Goal: Find specific page/section: Find specific page/section

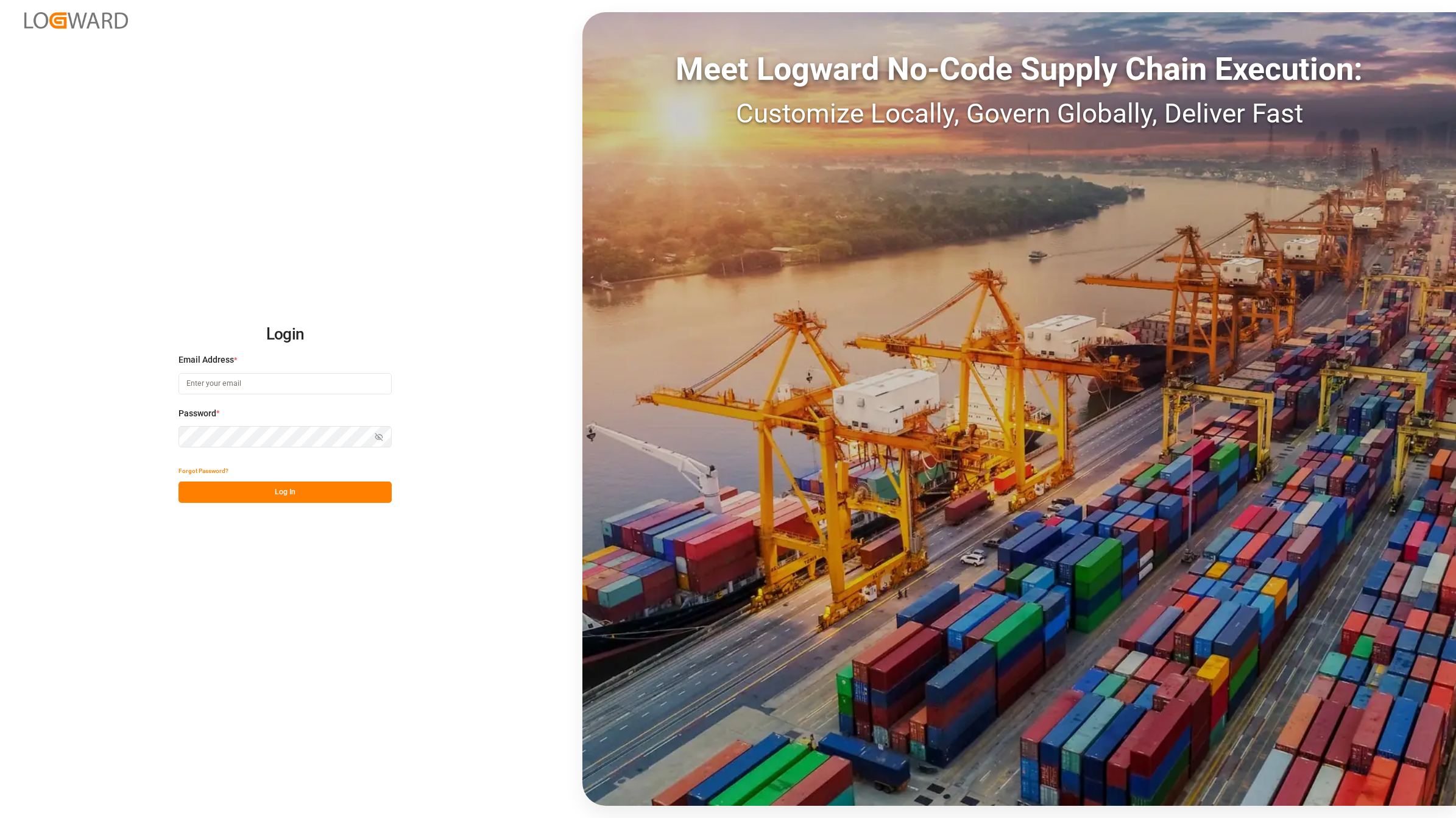
type input "[EMAIL_ADDRESS][DOMAIN_NAME]"
click at [280, 494] on button "Log In" at bounding box center [285, 492] width 213 height 21
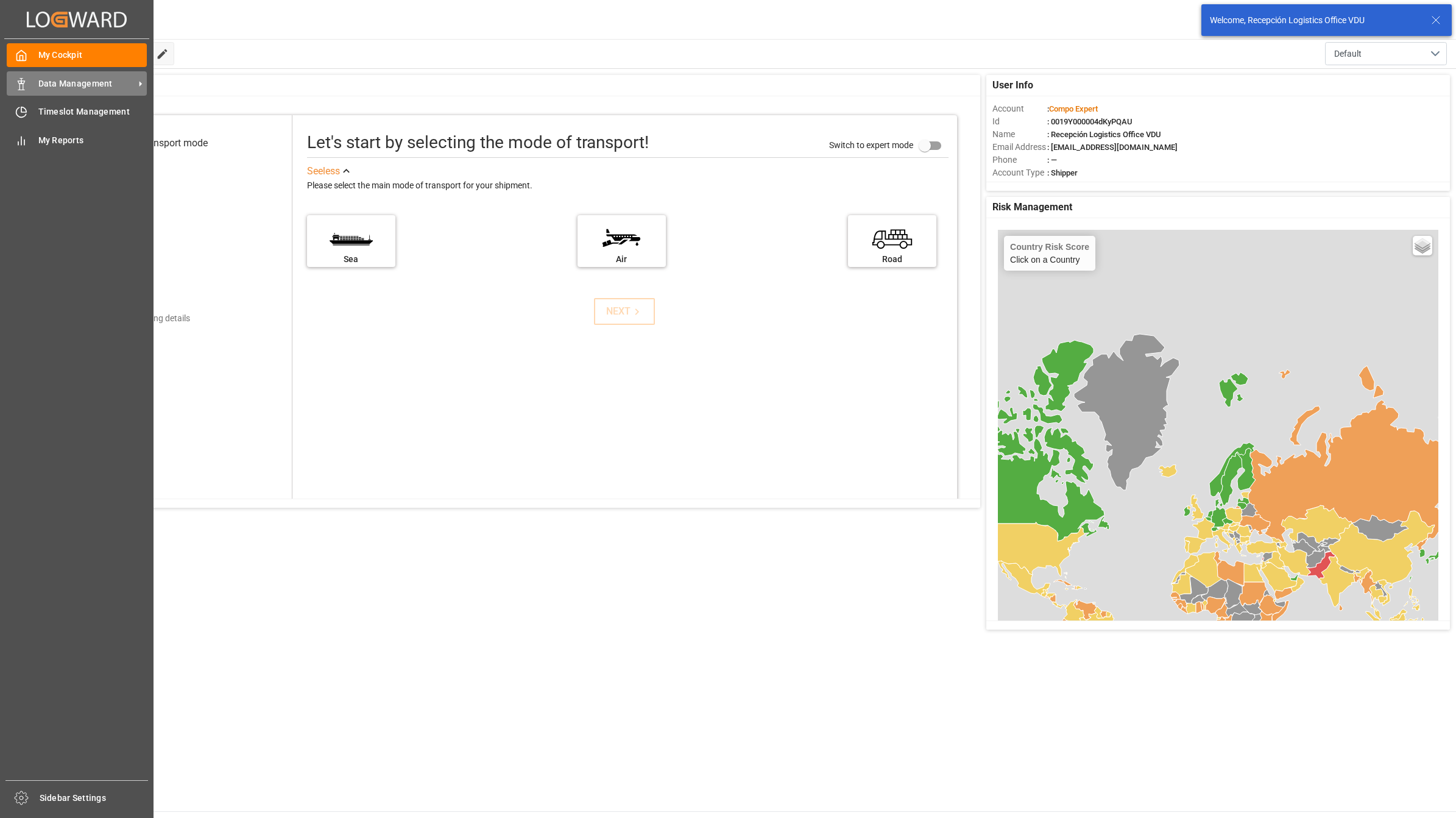
click at [24, 80] on icon at bounding box center [21, 84] width 12 height 12
click at [75, 90] on span "Data Management" at bounding box center [87, 84] width 96 height 13
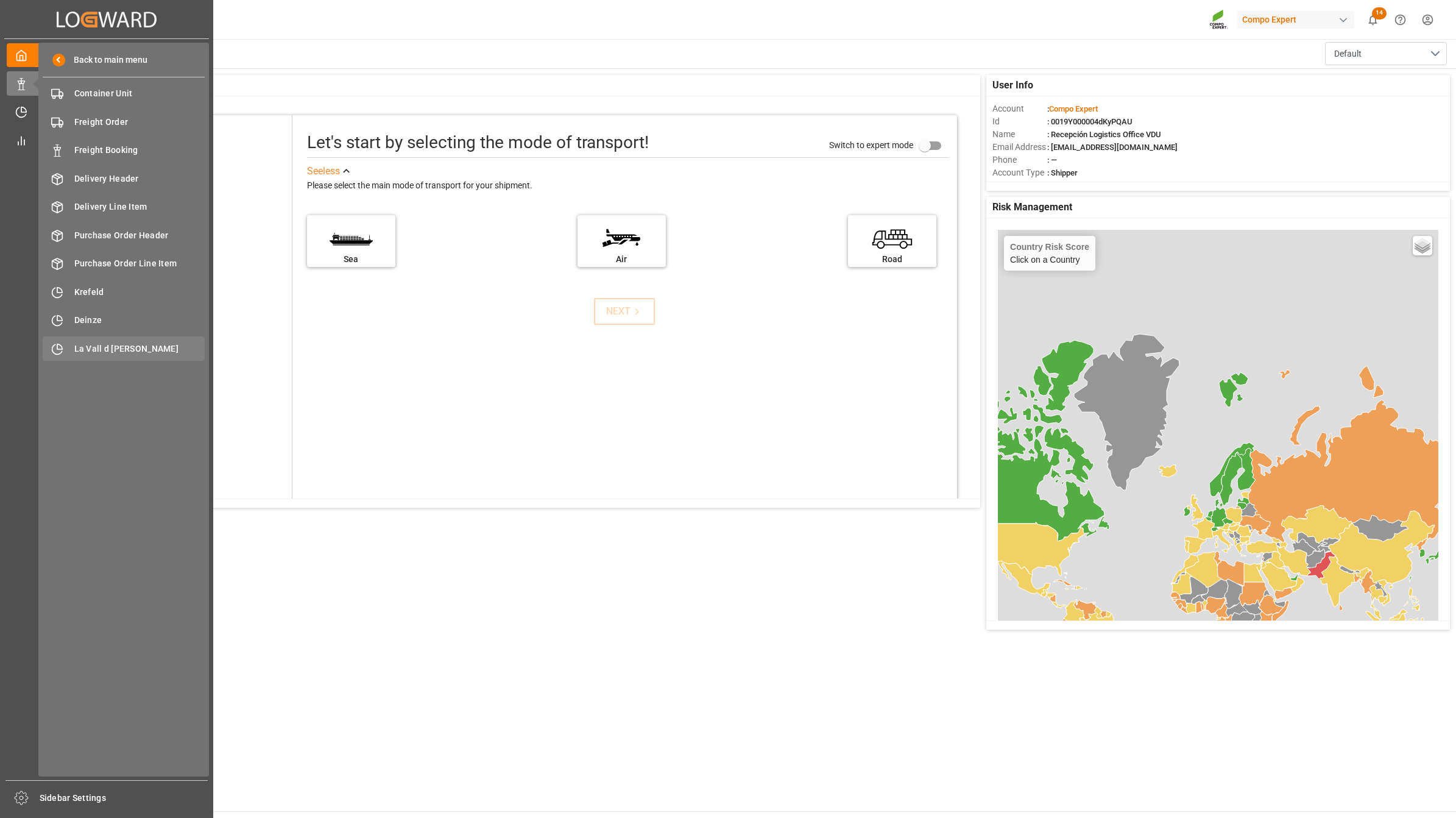
click at [123, 346] on span "La Vall d [PERSON_NAME]" at bounding box center [140, 349] width 131 height 13
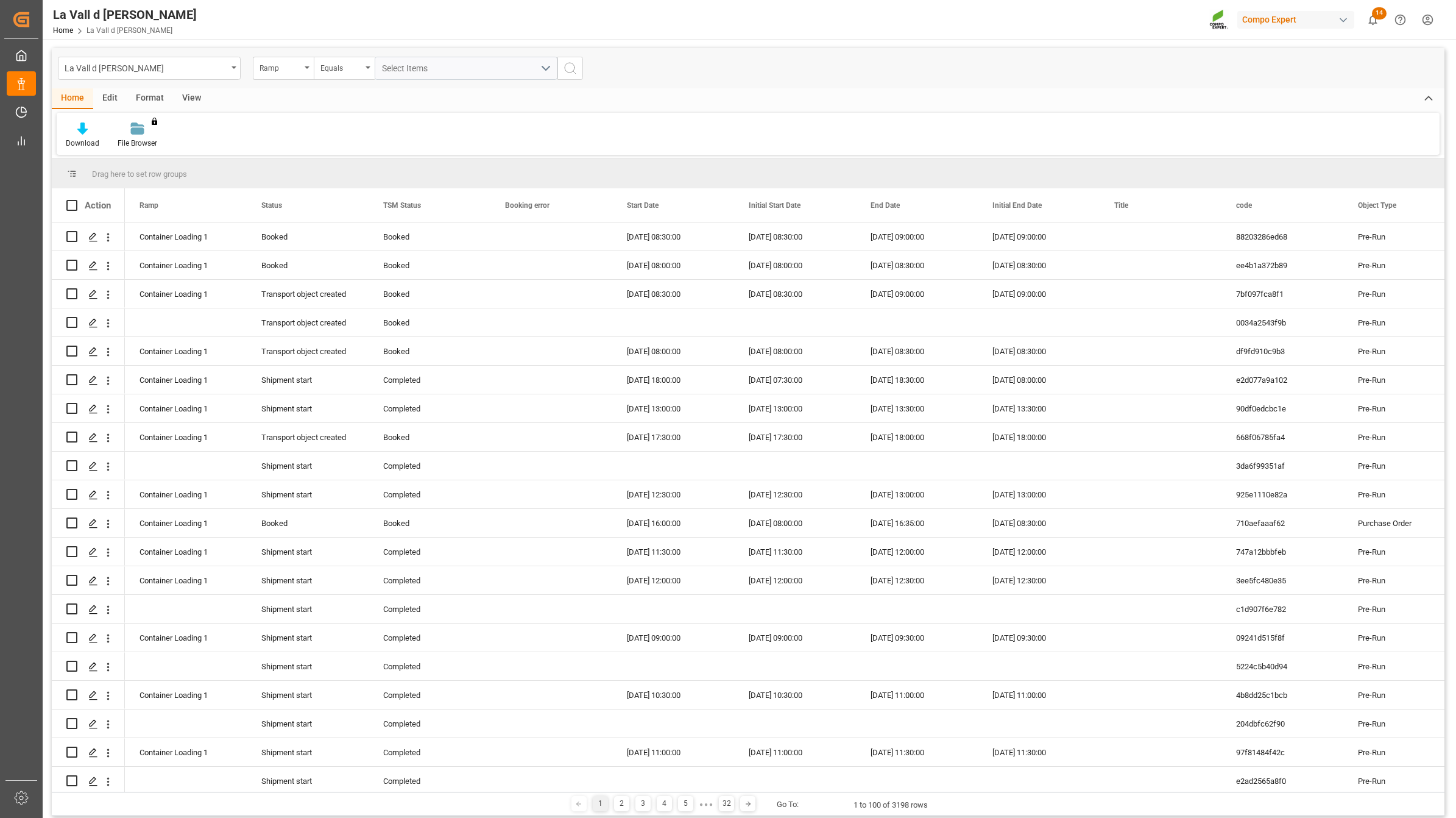
click at [148, 95] on div "Format" at bounding box center [150, 99] width 46 height 21
click at [184, 96] on div "View" at bounding box center [191, 99] width 37 height 21
click at [148, 131] on div at bounding box center [139, 128] width 61 height 13
click at [167, 169] on div "VDU Overview Carretileros" at bounding box center [171, 172] width 107 height 13
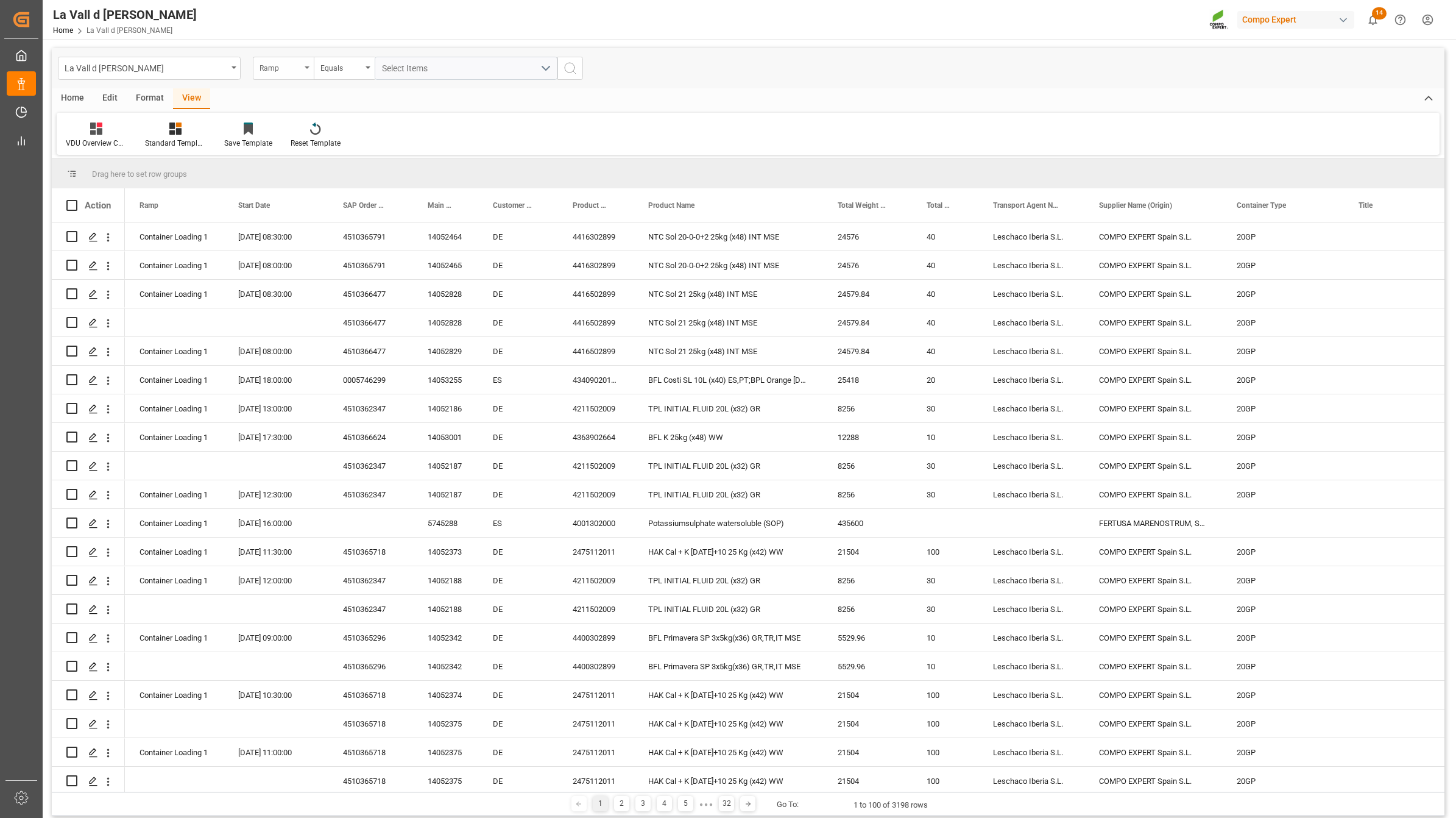
click at [280, 66] on div "Ramp" at bounding box center [280, 67] width 42 height 14
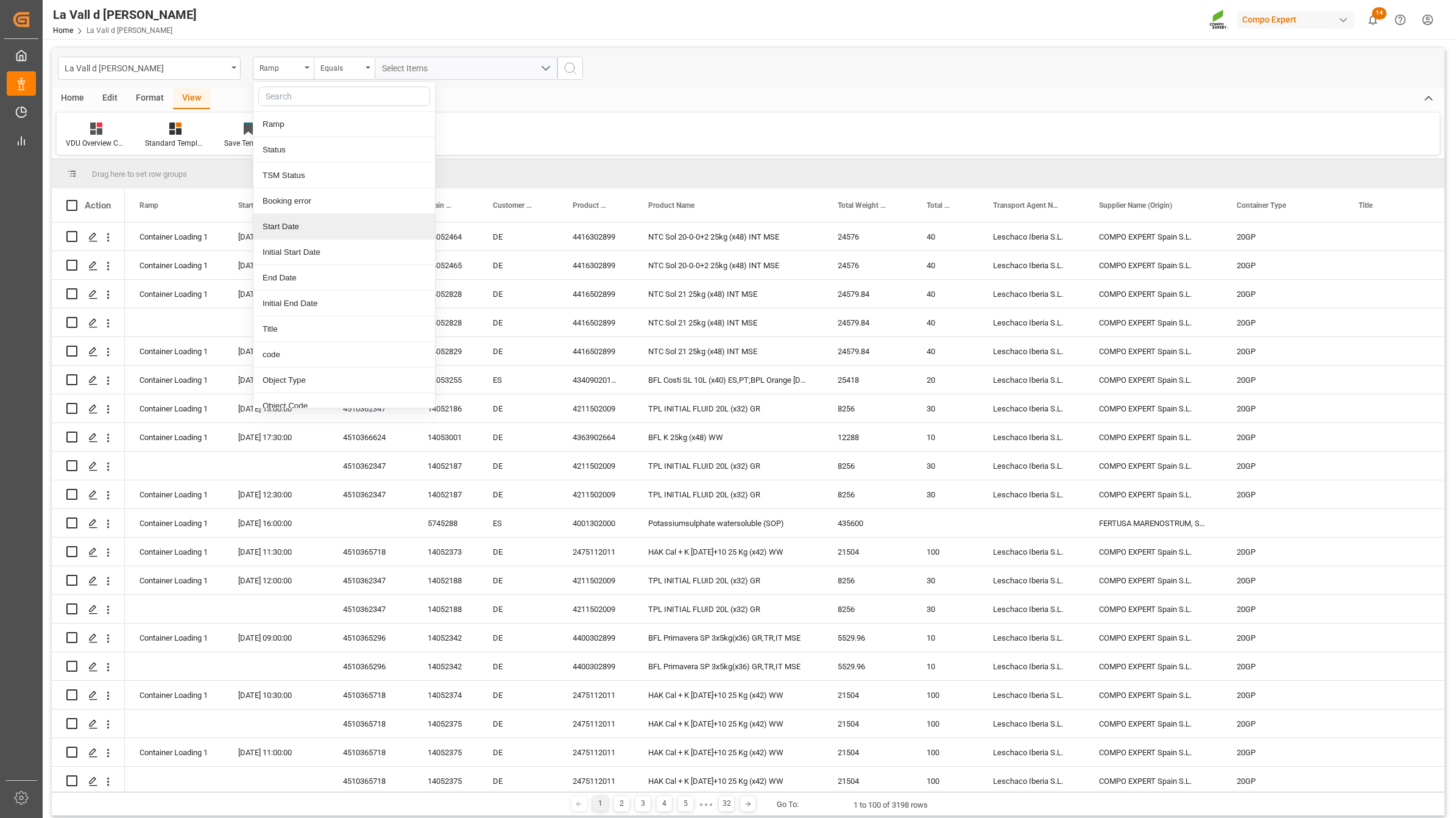
click at [299, 228] on div "Start Date" at bounding box center [344, 227] width 181 height 26
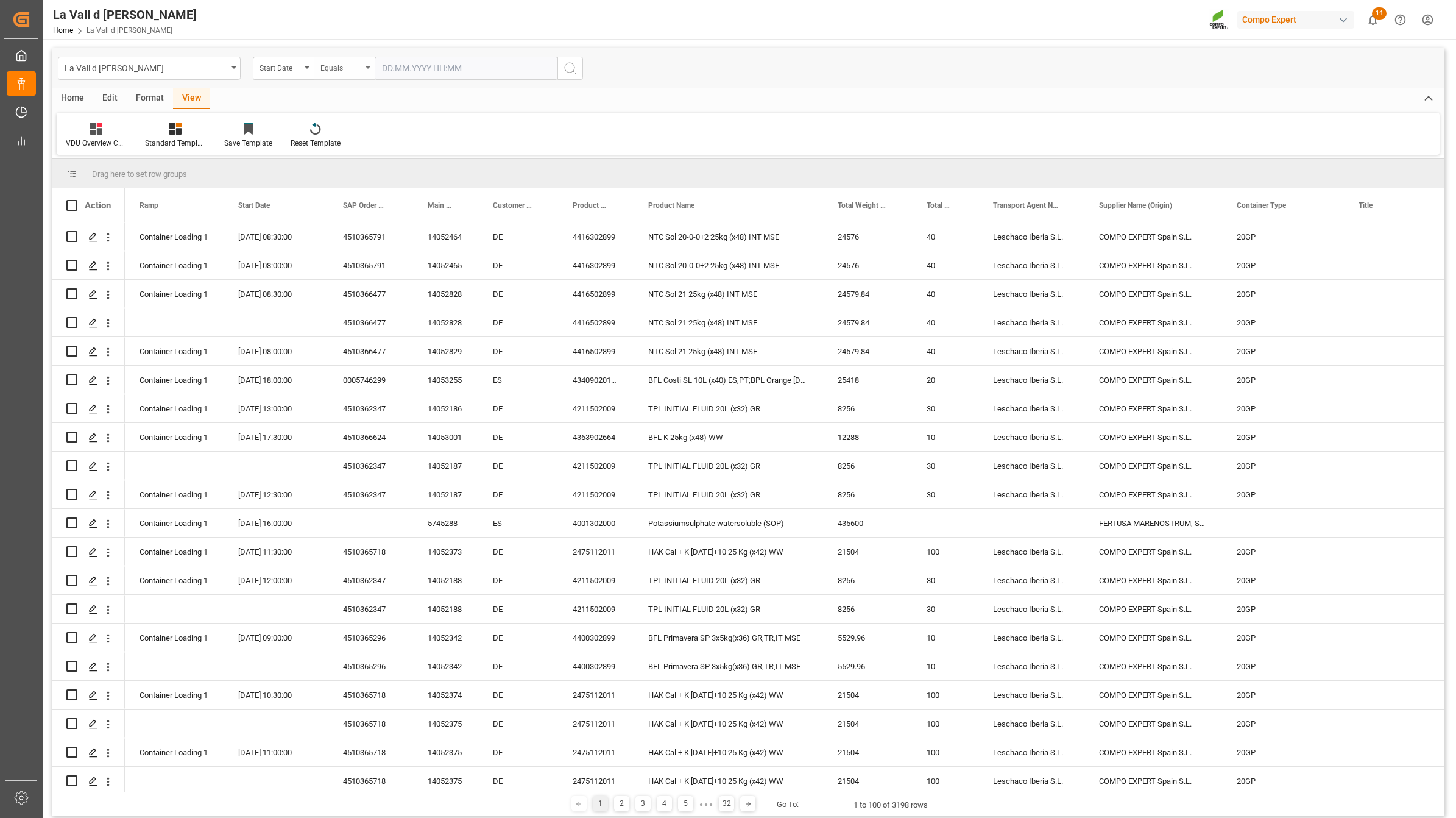
click at [328, 68] on div "Equals" at bounding box center [341, 67] width 42 height 14
click at [344, 225] on div "In range" at bounding box center [405, 227] width 181 height 26
click at [431, 63] on input "text" at bounding box center [421, 68] width 92 height 23
click at [396, 147] on div "29 30 1 2 3 4 5" at bounding box center [462, 142] width 166 height 24
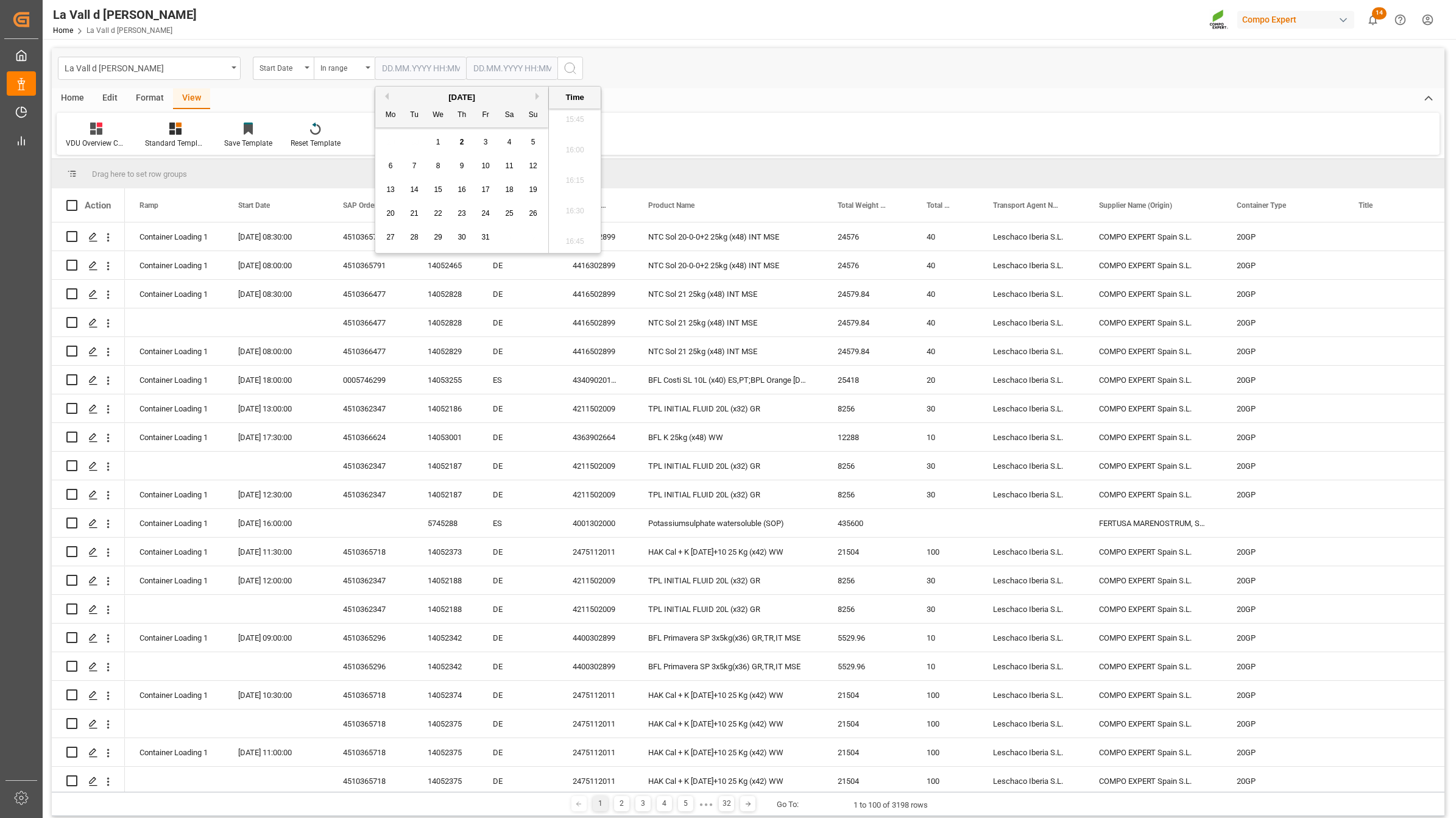
click at [487, 142] on span "3" at bounding box center [486, 142] width 4 height 9
type input "[DATE] 00:00"
click at [495, 70] on input "text" at bounding box center [512, 68] width 92 height 23
click at [484, 144] on div "29 30 1 2 3 4 5" at bounding box center [553, 142] width 166 height 24
click at [575, 142] on span "3" at bounding box center [577, 142] width 4 height 9
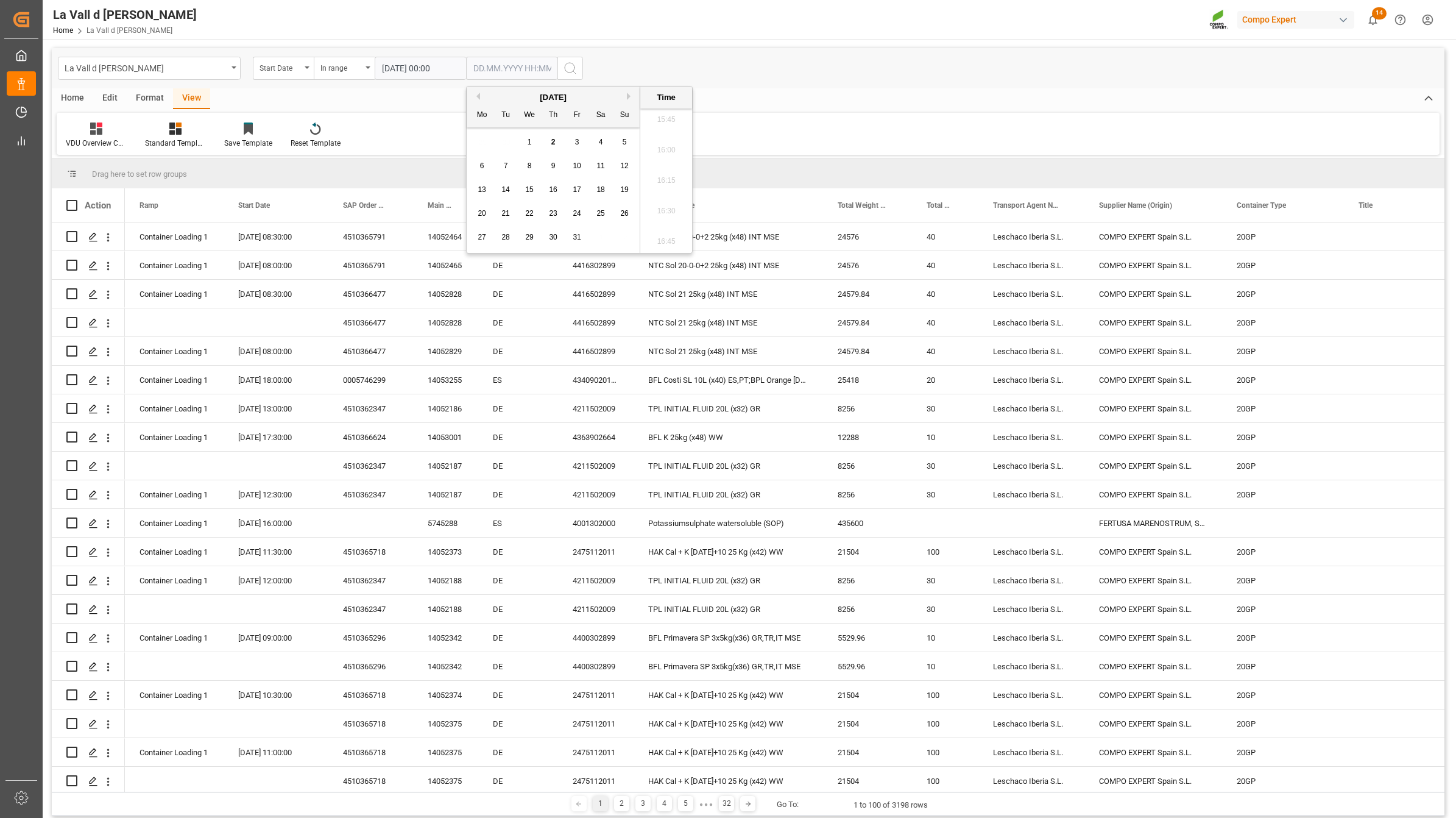
type input "[DATE] 00:00"
click at [565, 68] on circle "search button" at bounding box center [570, 68] width 10 height 10
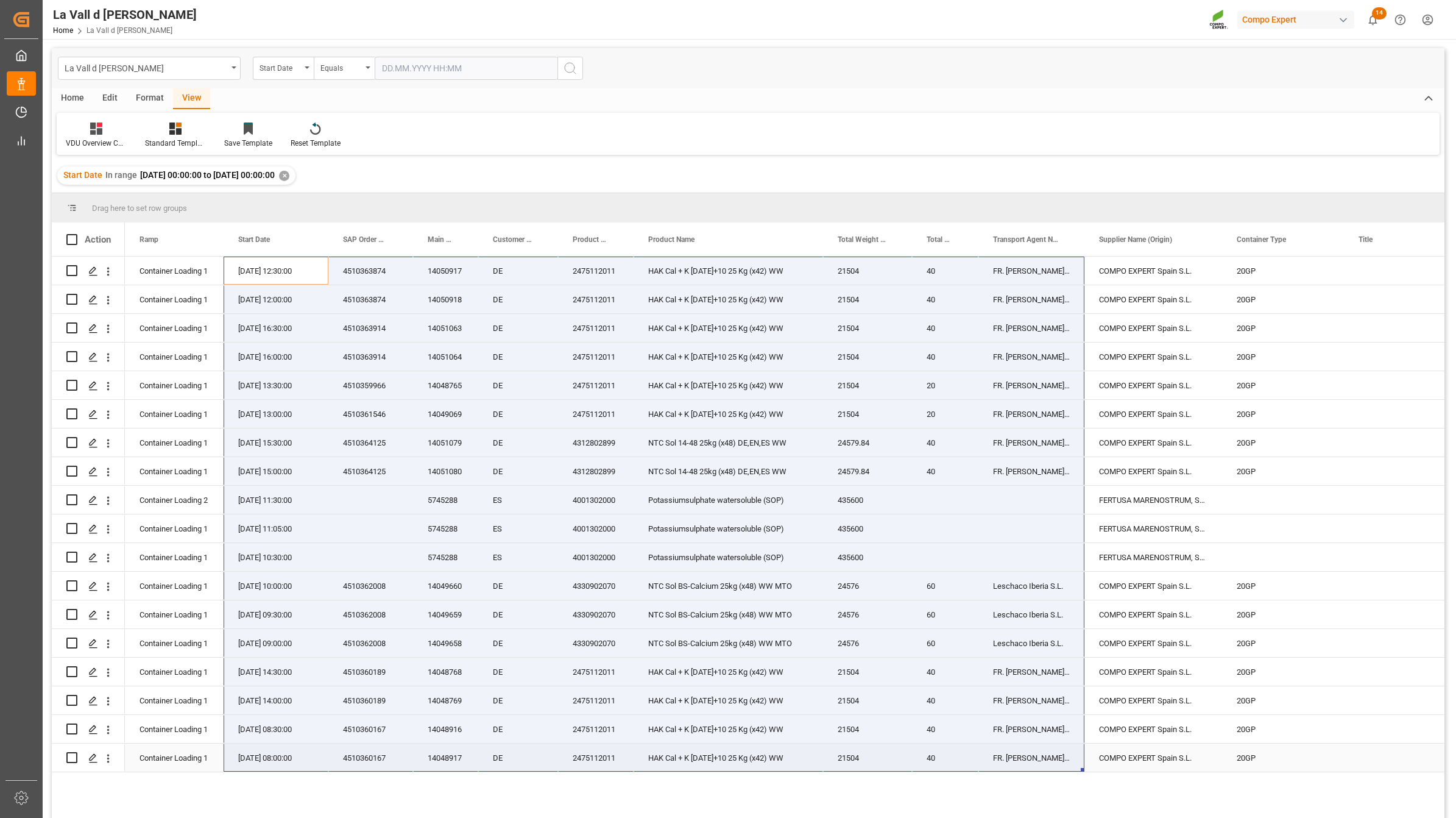
drag, startPoint x: 233, startPoint y: 269, endPoint x: 1052, endPoint y: 756, distance: 952.9
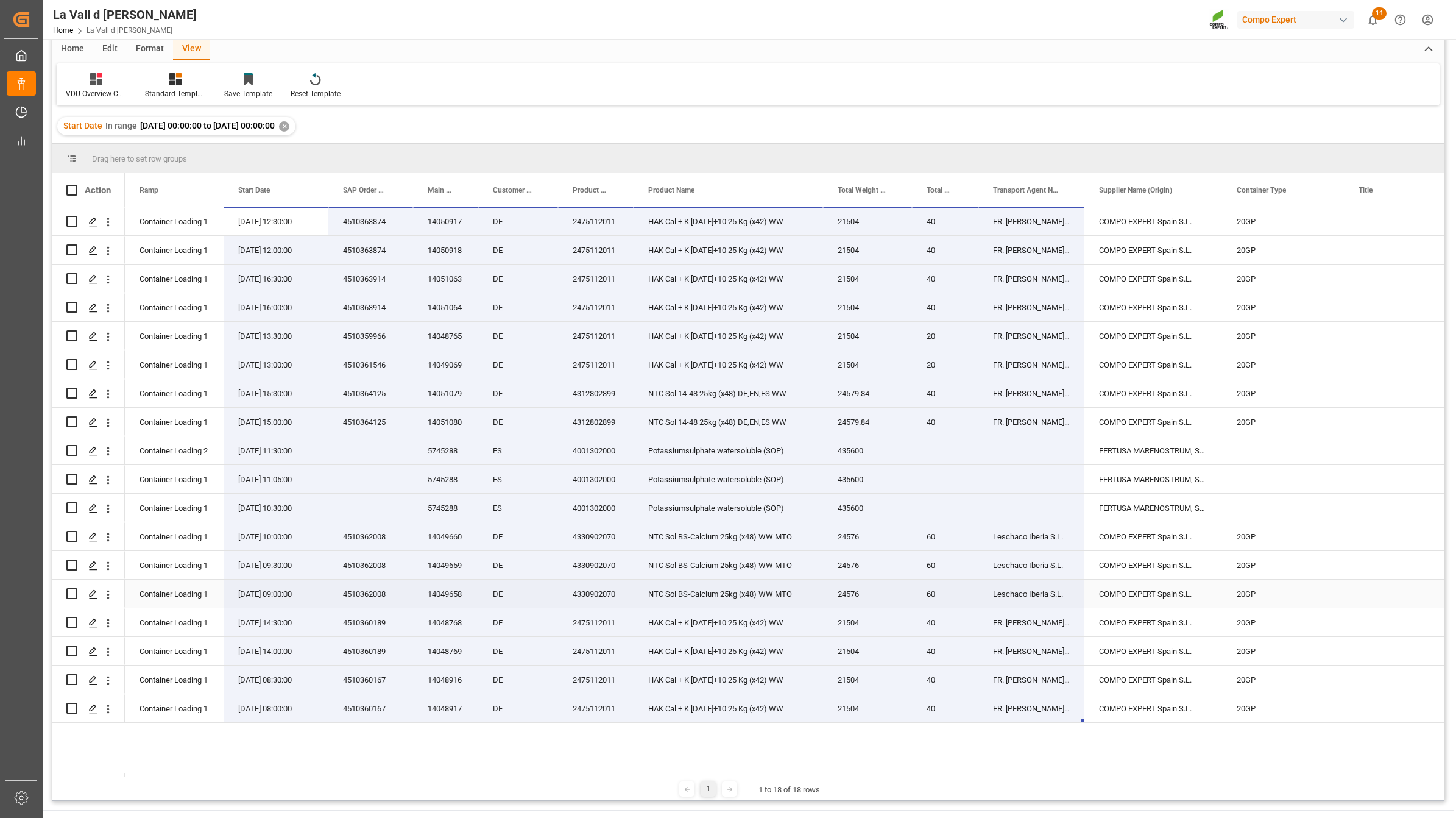
scroll to position [76, 0]
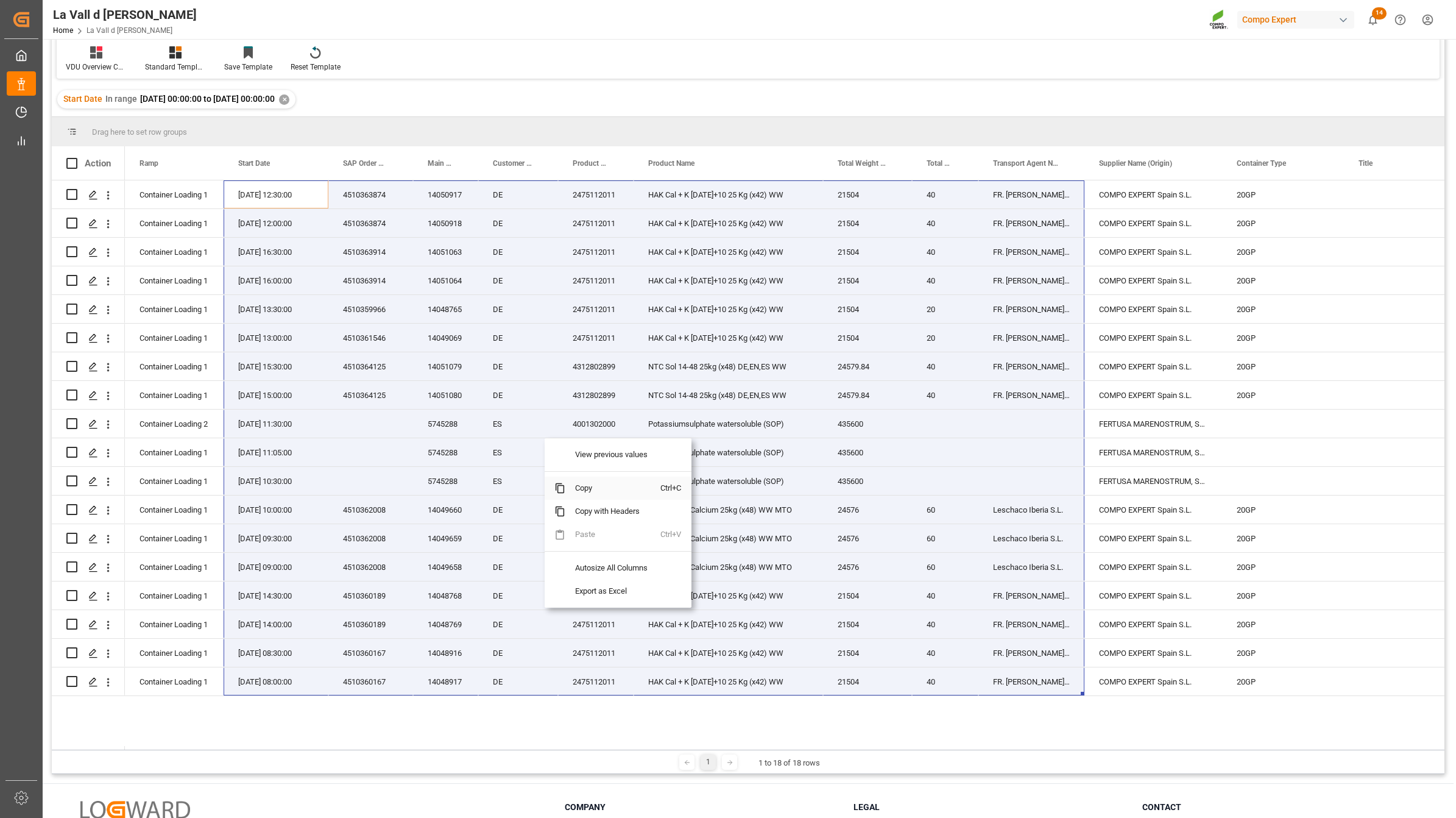
click at [585, 488] on span "Copy" at bounding box center [613, 488] width 95 height 23
